Goal: Check status: Check status

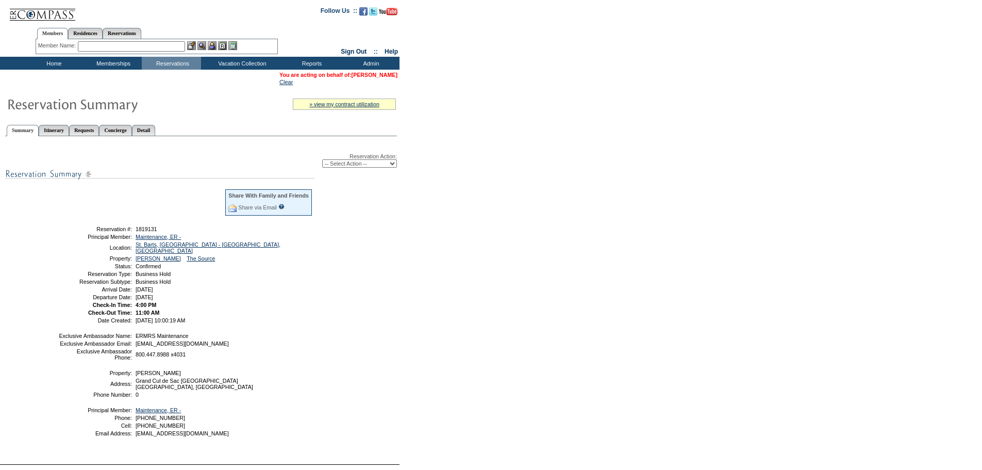
click at [388, 78] on link "[PERSON_NAME]" at bounding box center [375, 75] width 46 height 6
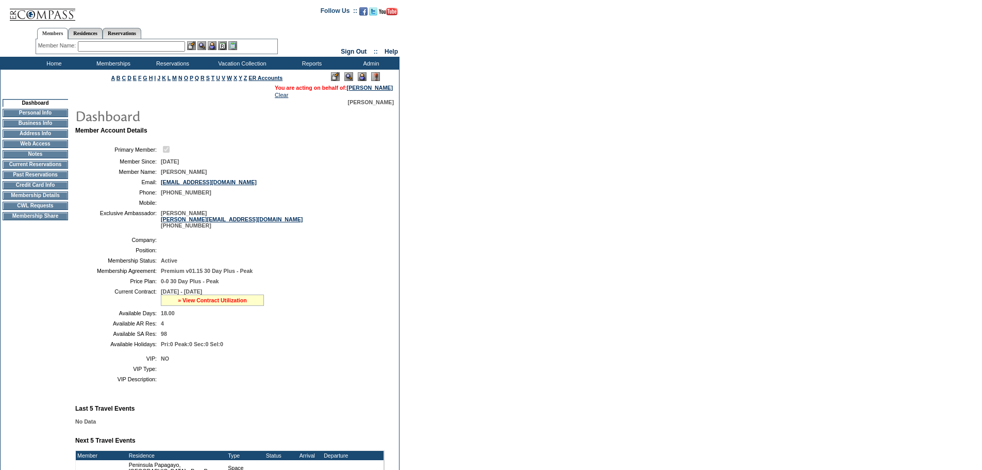
click at [221, 303] on link "» View Contract Utilization" at bounding box center [212, 300] width 69 height 6
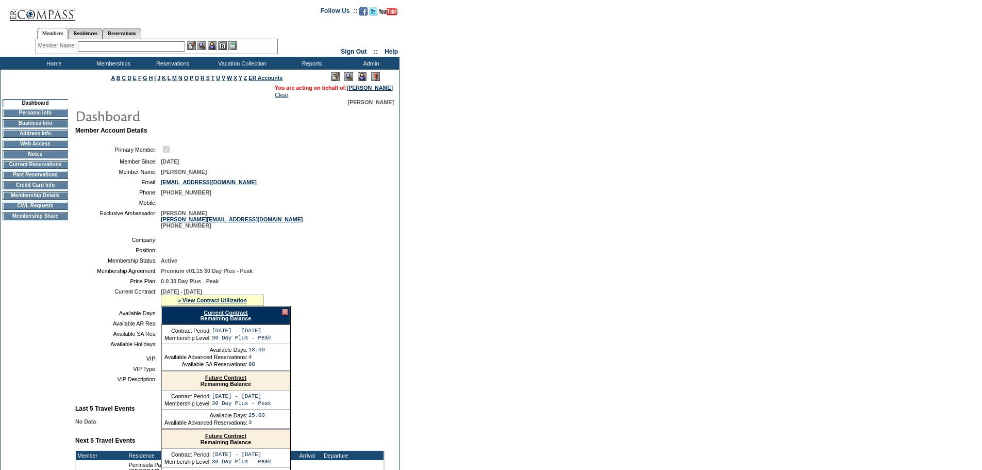
click at [241, 315] on link "Current Contract" at bounding box center [226, 312] width 44 height 6
